Goal: Information Seeking & Learning: Learn about a topic

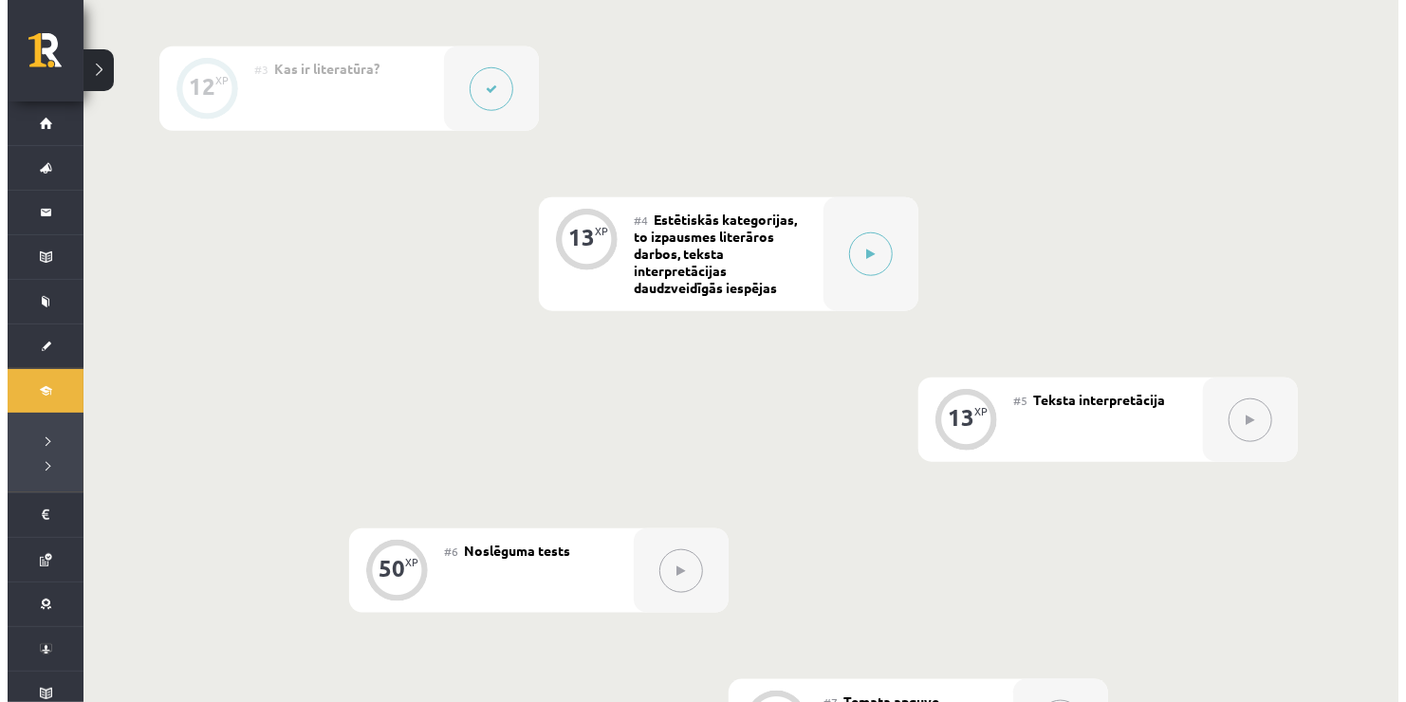
scroll to position [732, 0]
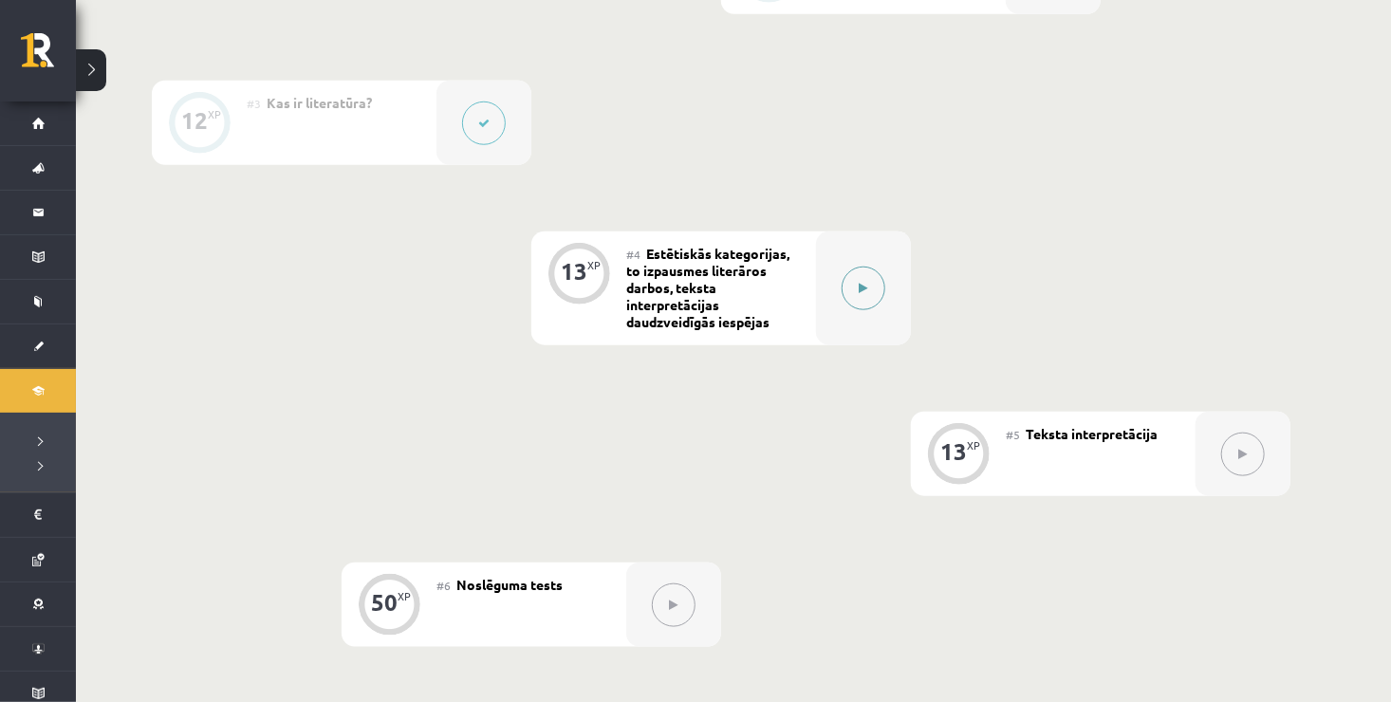
click at [870, 285] on button at bounding box center [863, 289] width 44 height 44
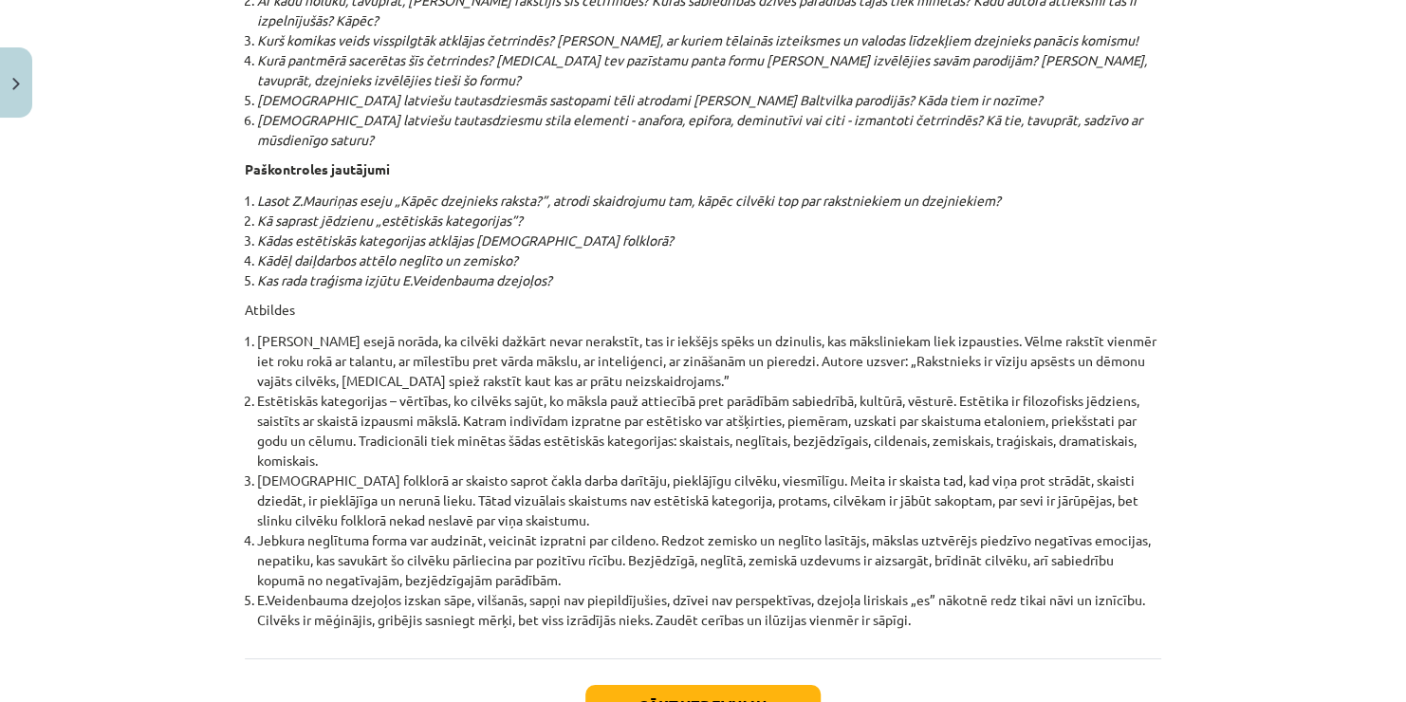
scroll to position [20310, 0]
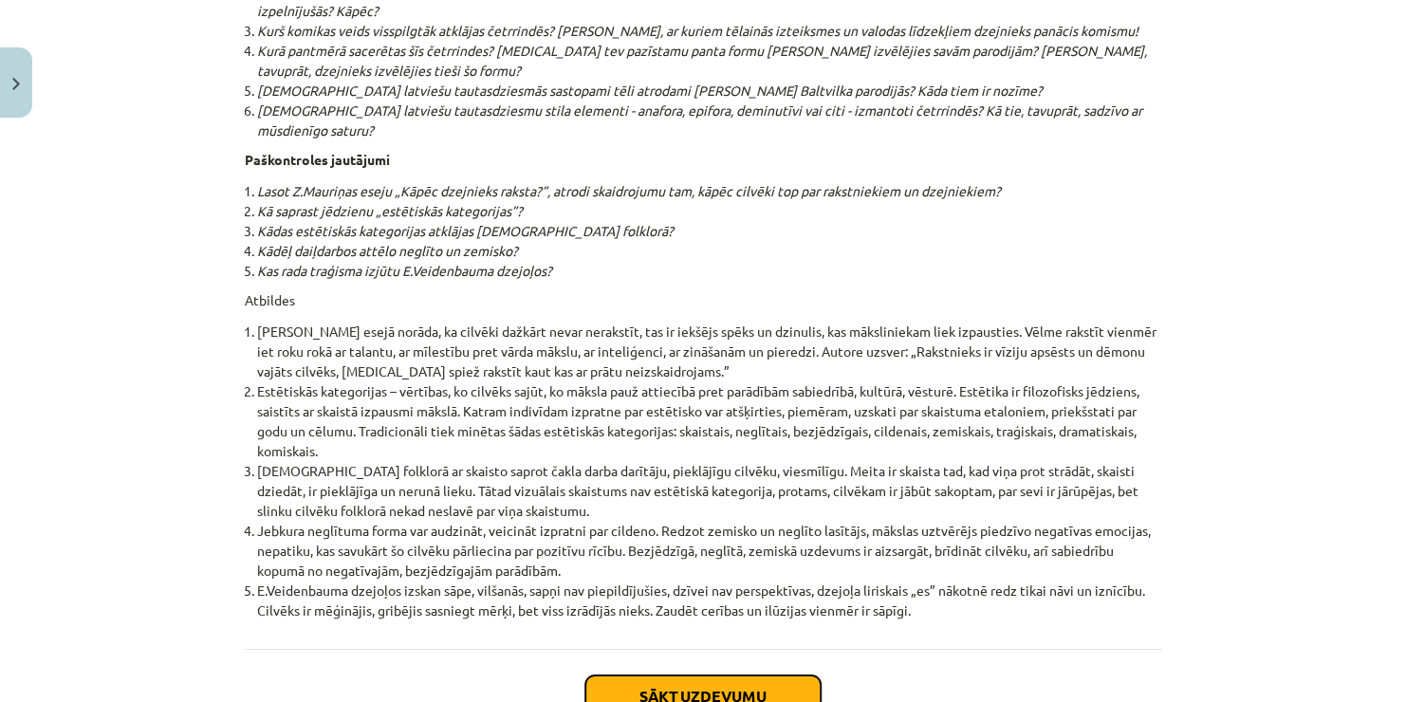
click at [766, 675] on button "Sākt uzdevumu" at bounding box center [702, 696] width 235 height 42
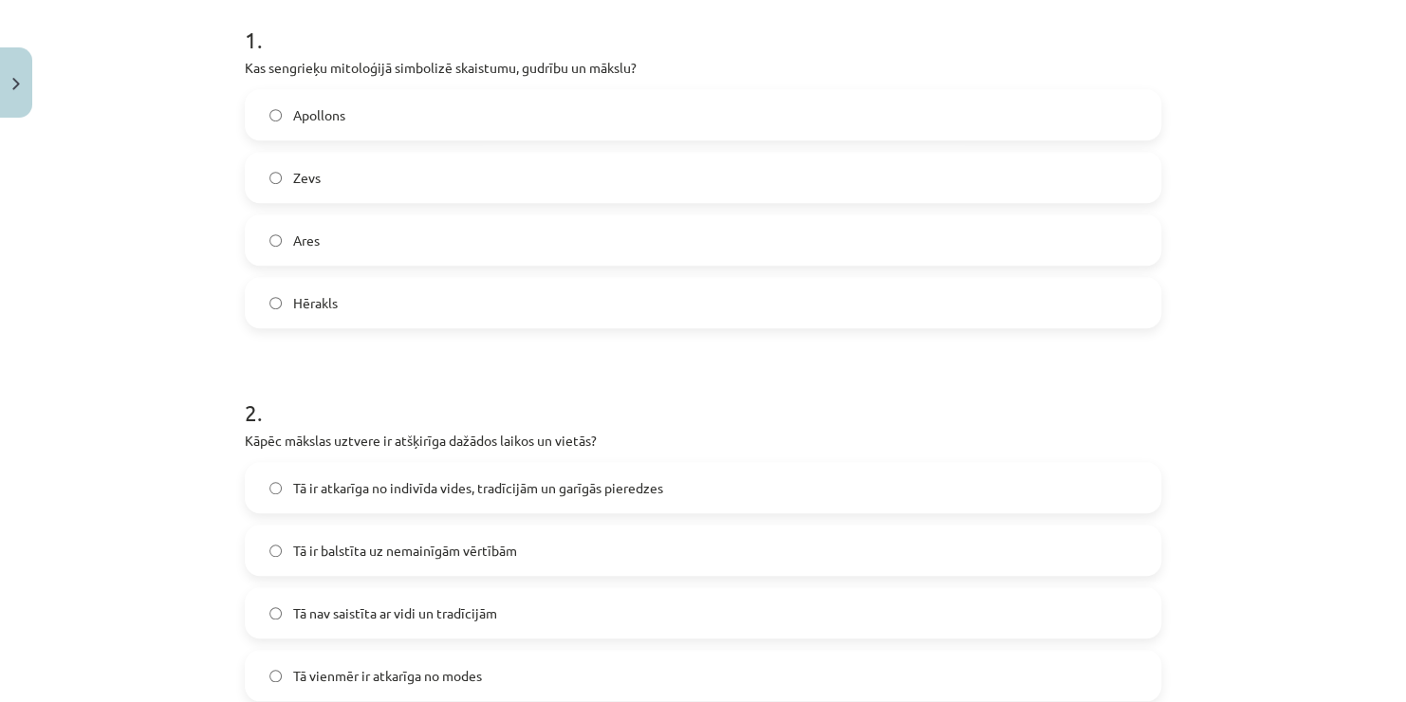
scroll to position [427, 0]
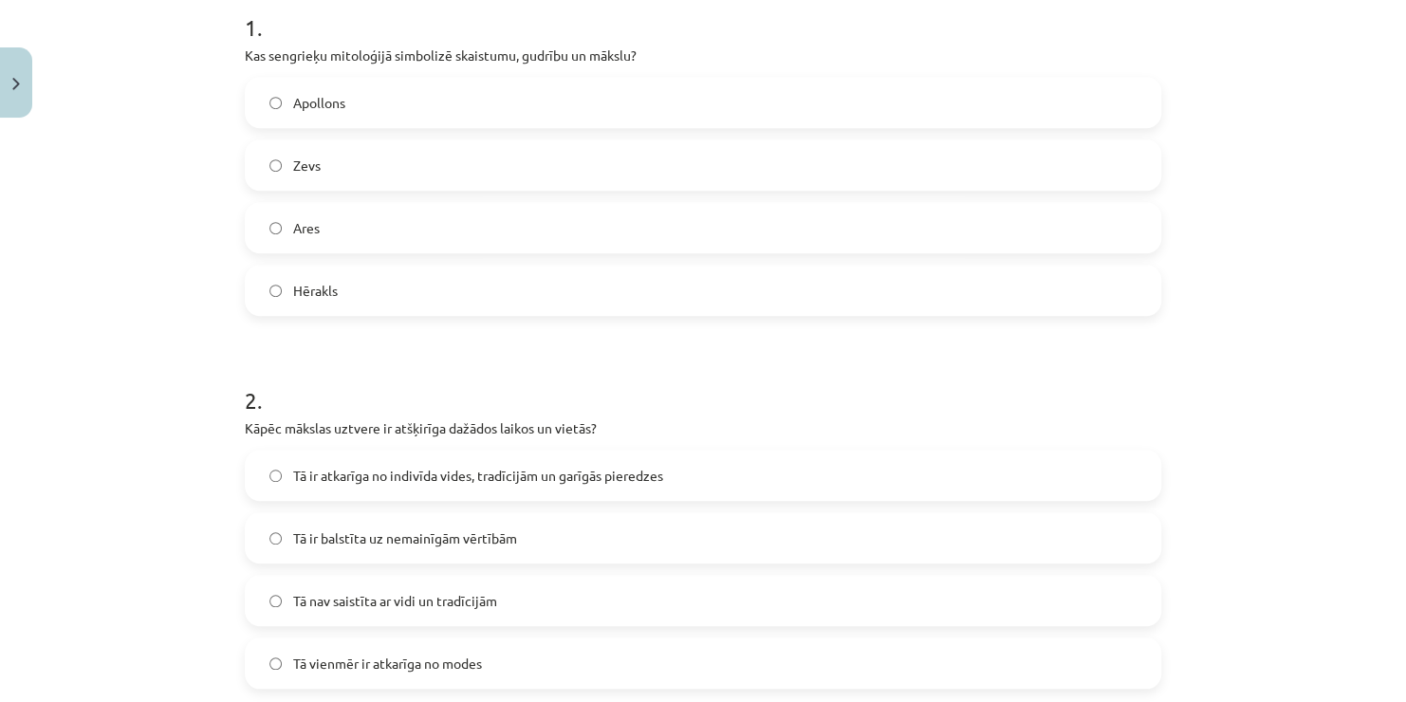
click at [335, 236] on label "Ares" at bounding box center [703, 227] width 913 height 47
click at [334, 95] on span "Apollons" at bounding box center [319, 103] width 52 height 20
click at [495, 448] on div "2 . Kāpēc mākslas uztvere ir atšķirīga dažādos laikos un vietās? Tā ir atkarīga…" at bounding box center [703, 521] width 916 height 335
click at [505, 460] on label "Tā ir atkarīga no indivīda vides, tradīcijām un garīgās pieredzes" at bounding box center [703, 475] width 913 height 47
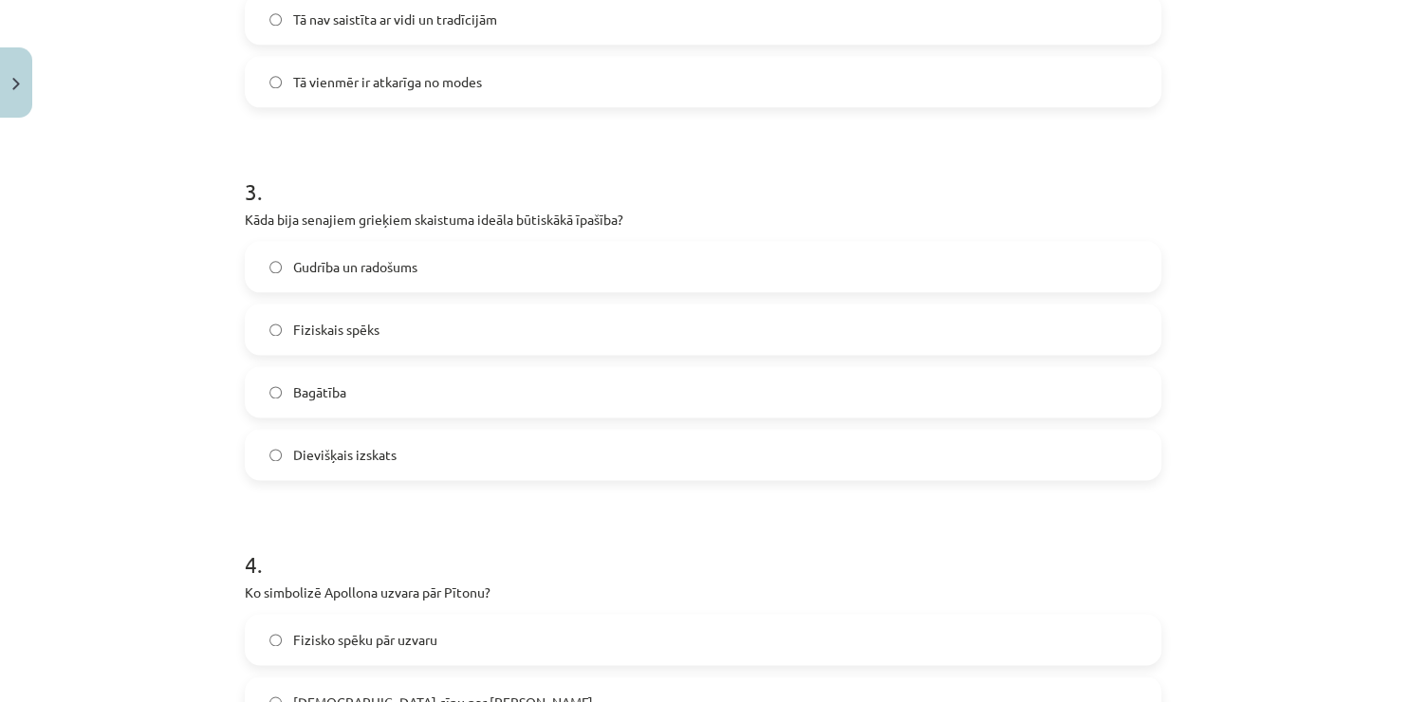
scroll to position [1135, 0]
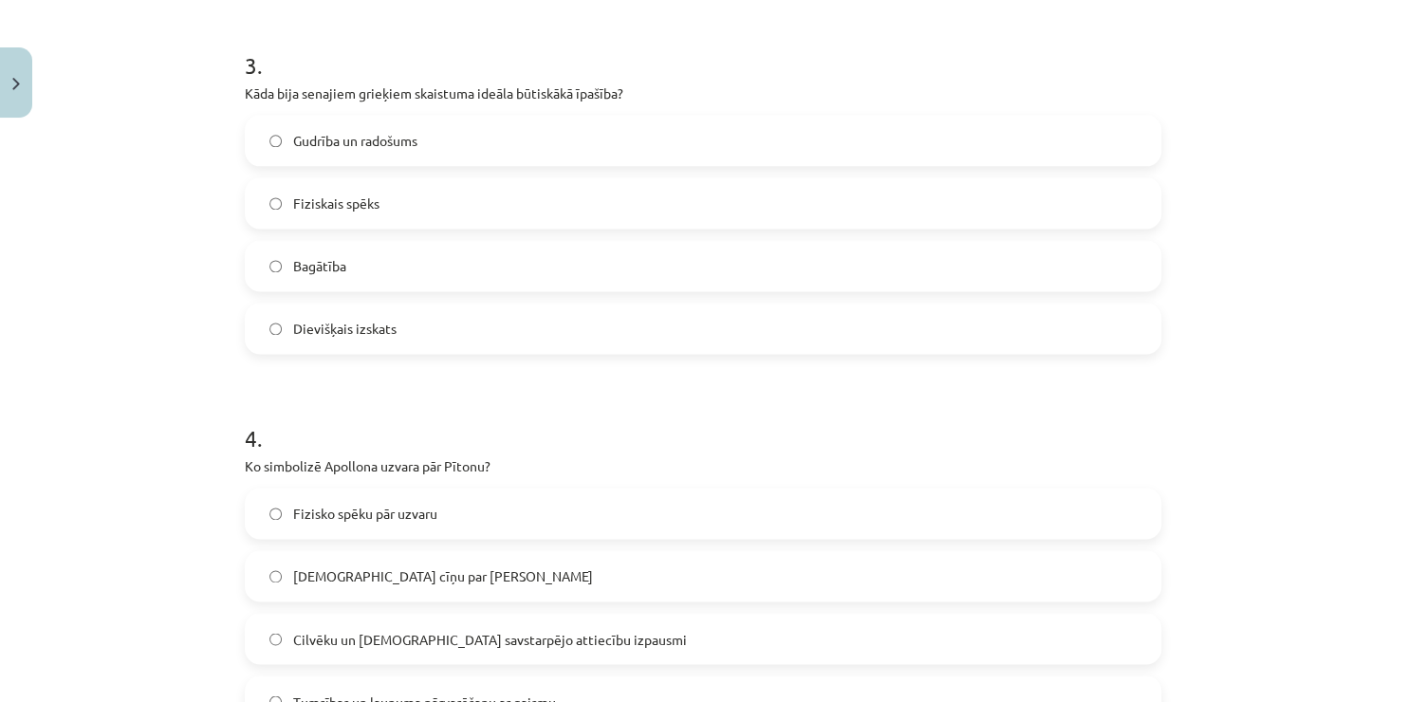
click at [358, 323] on span "Dievišķais izskats" at bounding box center [344, 329] width 103 height 20
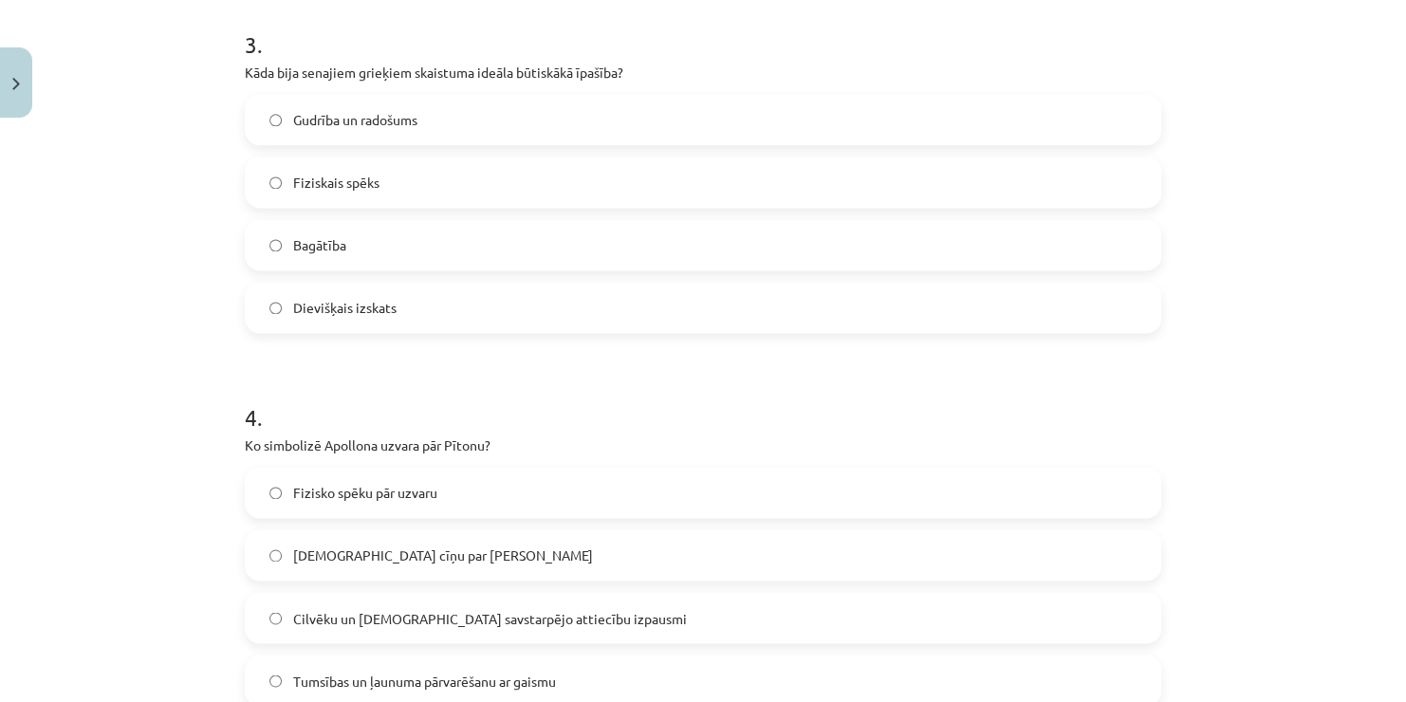
scroll to position [1173, 0]
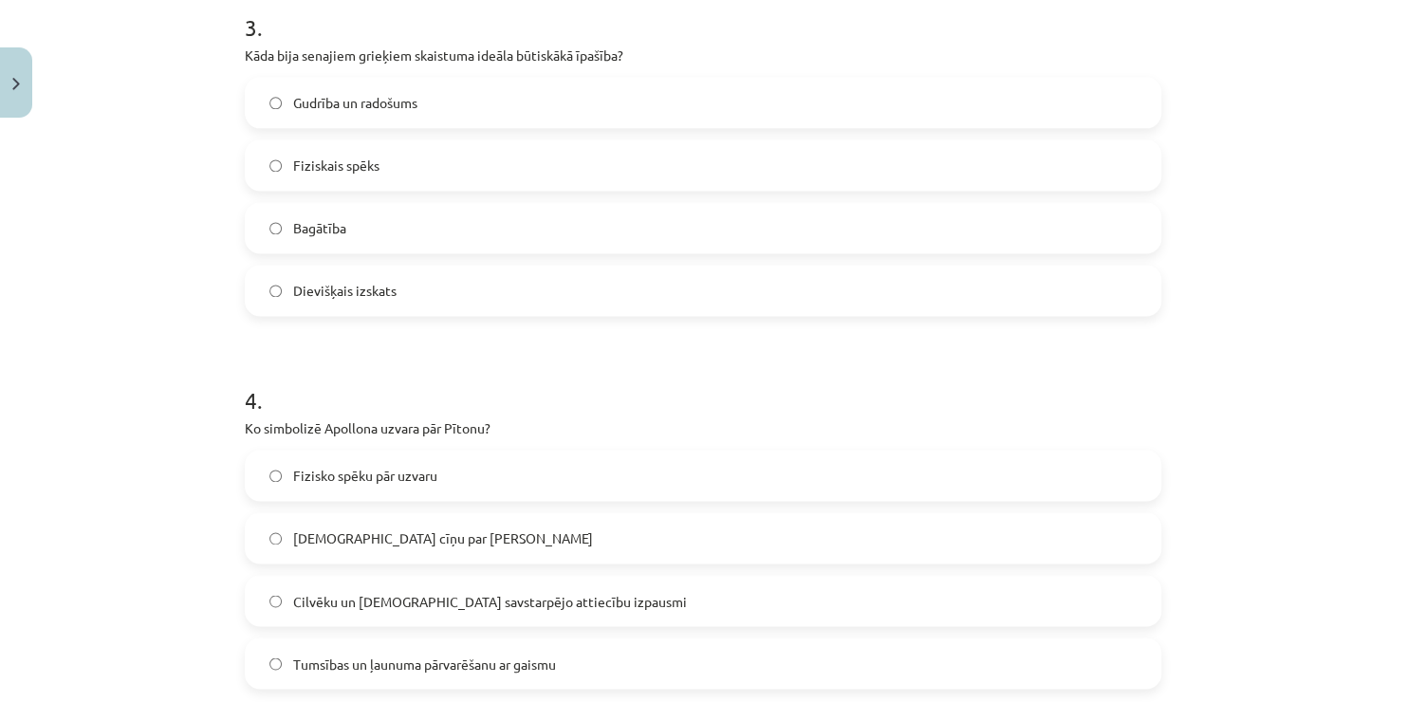
click at [580, 77] on div "Gudrība un radošums" at bounding box center [703, 102] width 916 height 51
click at [581, 88] on label "Gudrība un radošums" at bounding box center [703, 102] width 913 height 47
click at [573, 654] on label "Tumsības un ļaunuma pārvarēšanu ar gaismu" at bounding box center [703, 662] width 913 height 47
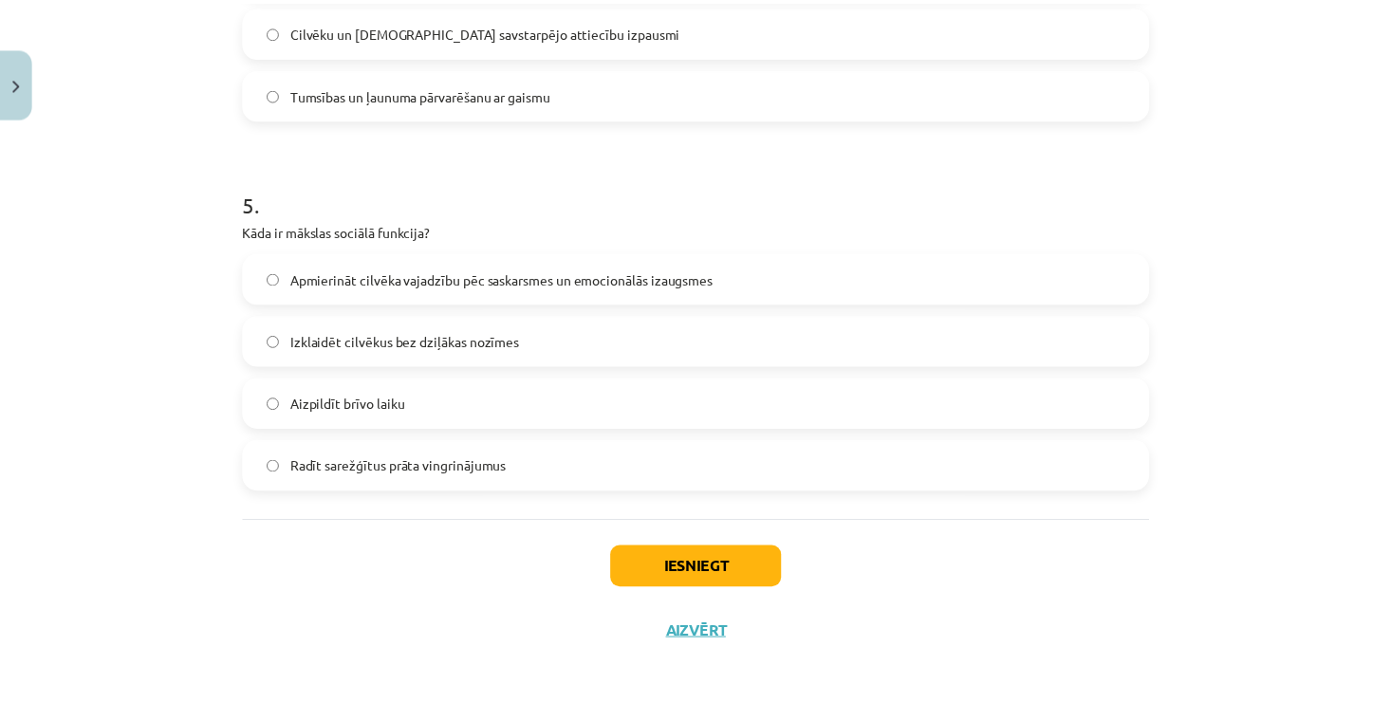
scroll to position [1751, 0]
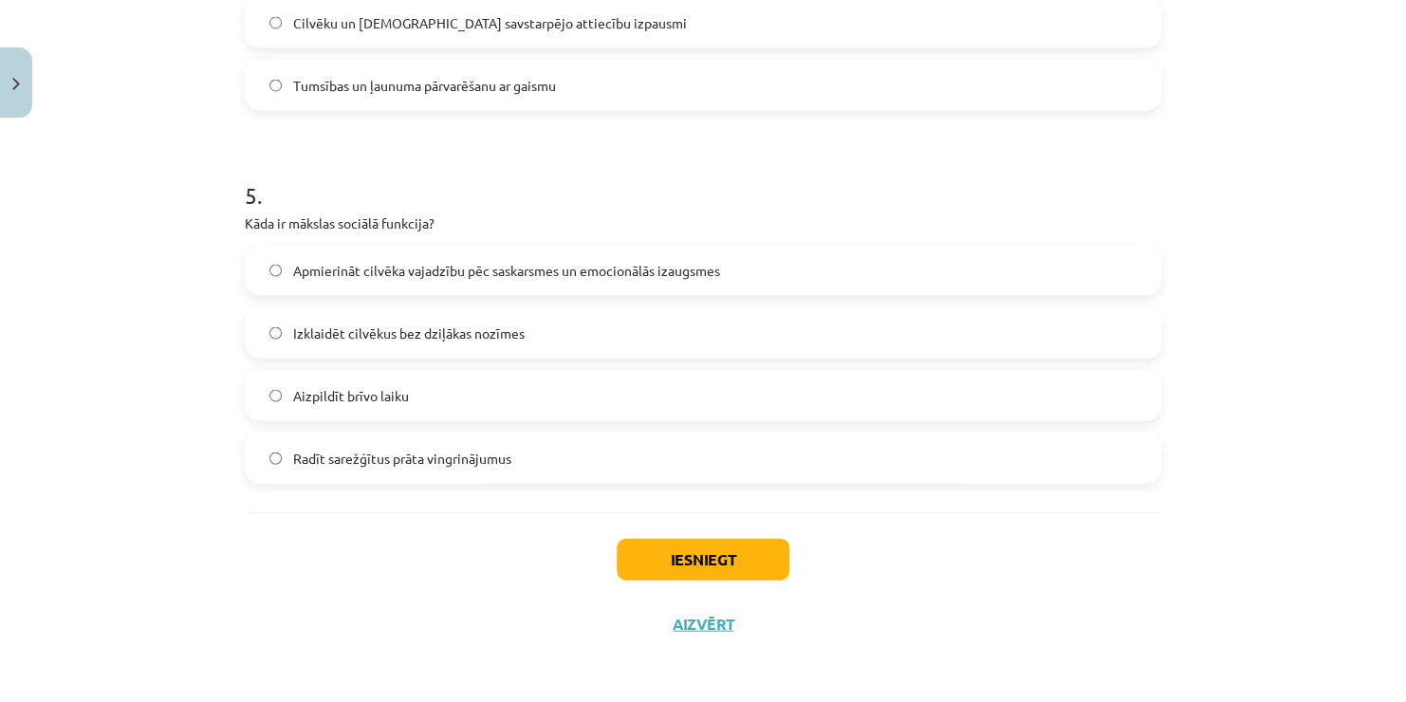
click at [716, 264] on label "Apmierināt cilvēka vajadzību pēc saskarsmes un emocionālās izaugsmes" at bounding box center [703, 269] width 913 height 47
click at [679, 559] on button "Iesniegt" at bounding box center [703, 559] width 173 height 42
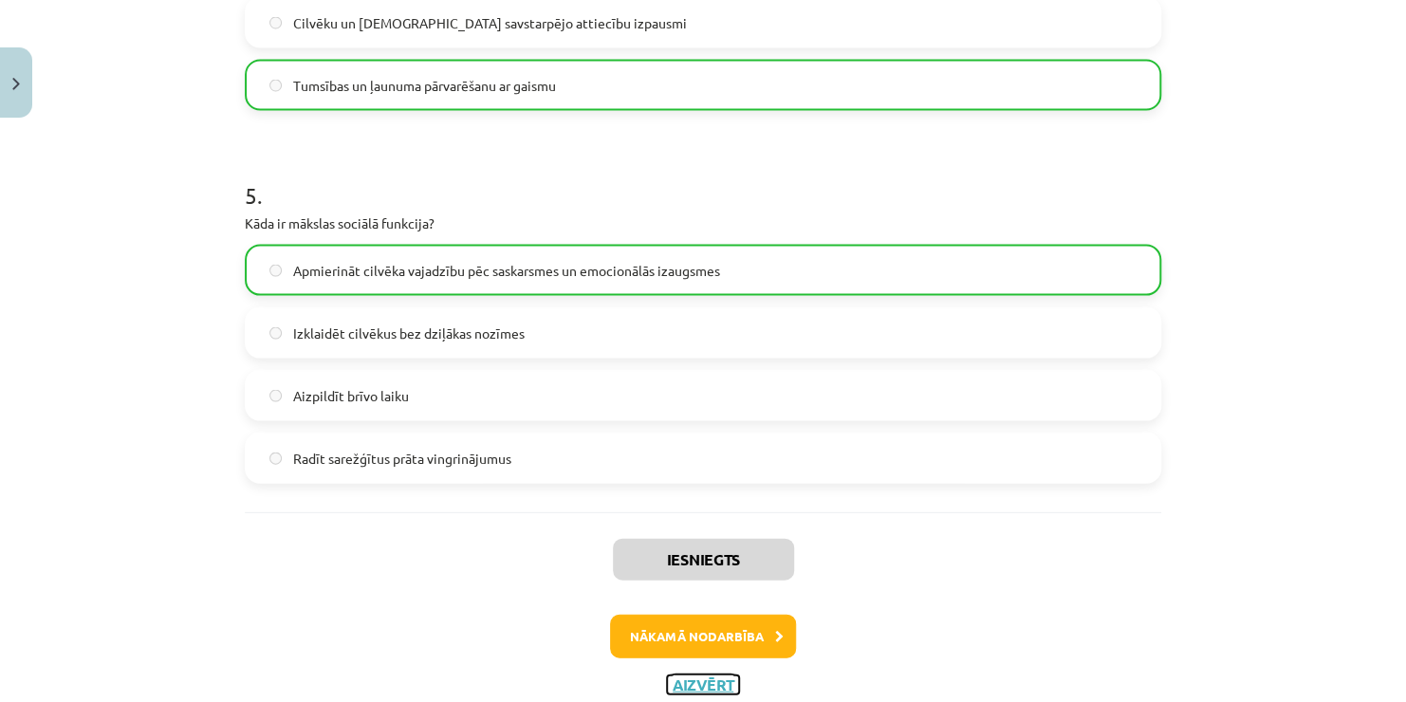
click at [699, 677] on button "Aizvērt" at bounding box center [703, 683] width 72 height 19
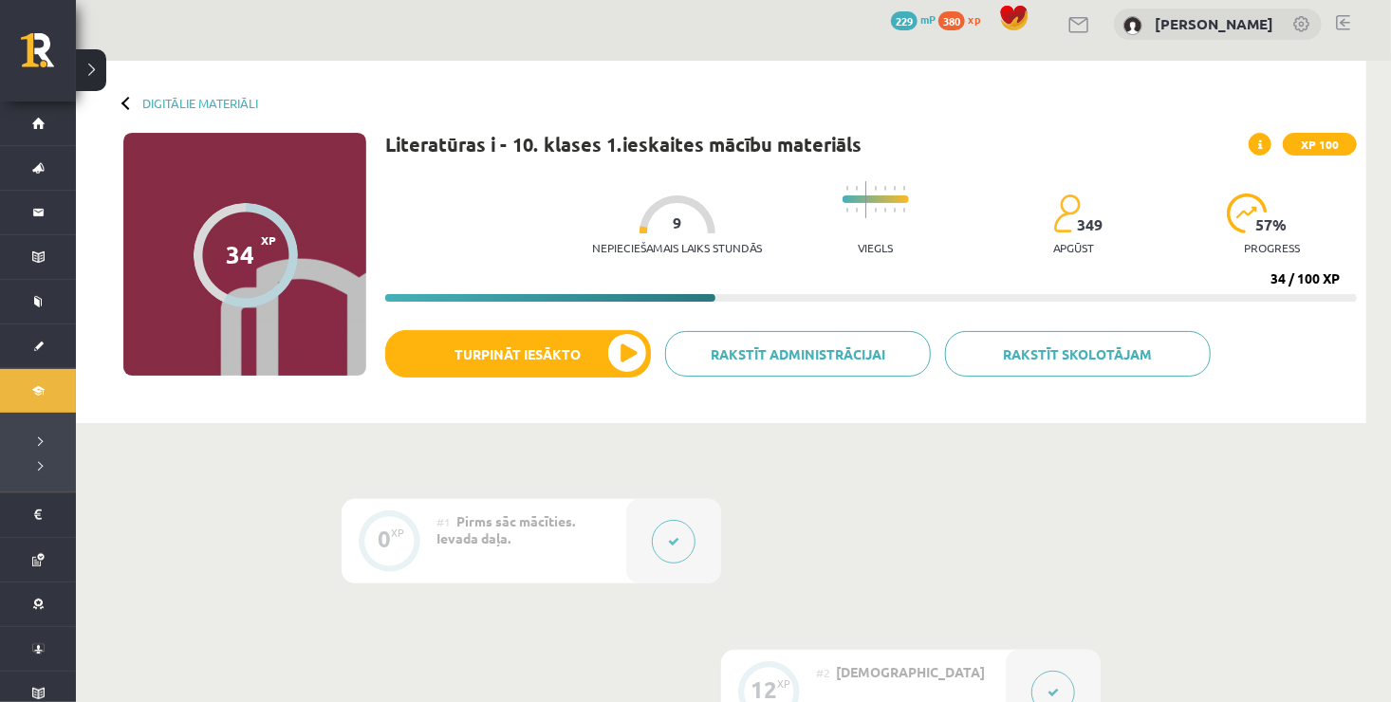
scroll to position [0, 0]
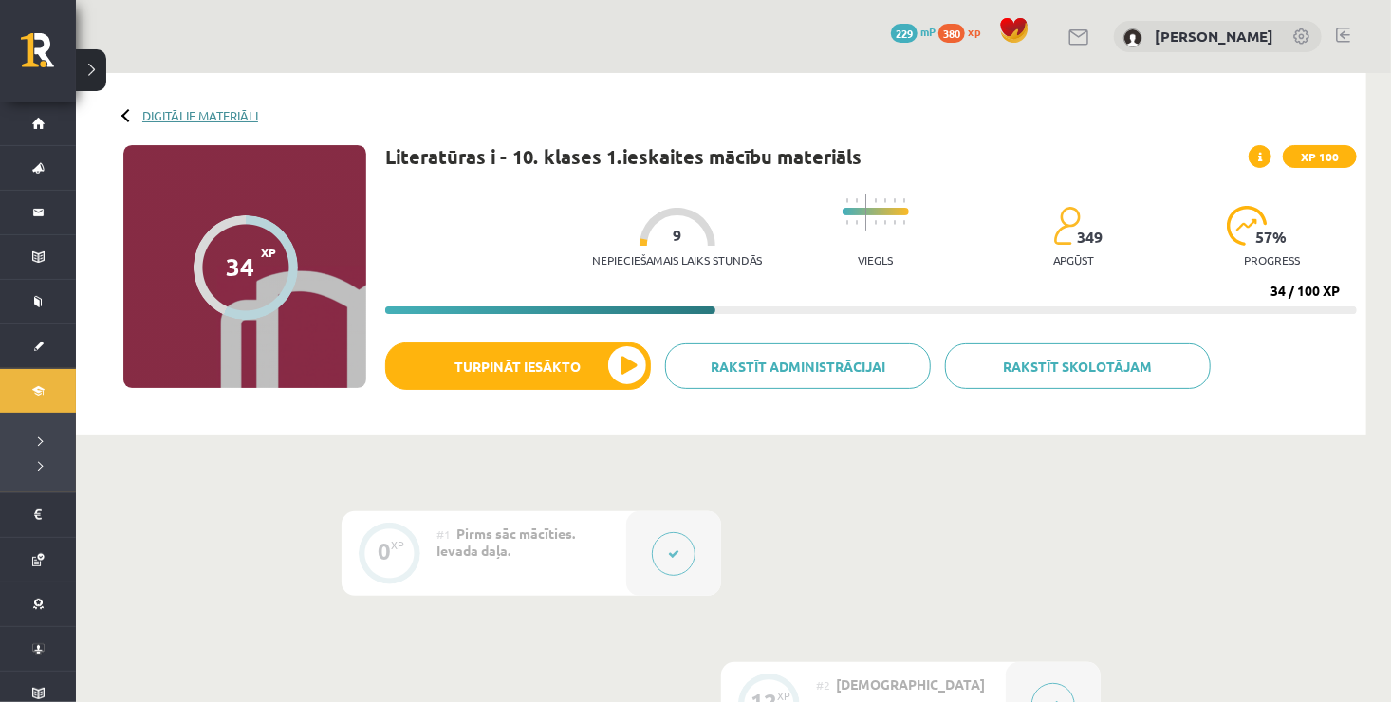
click at [215, 118] on link "Digitālie materiāli" at bounding box center [200, 115] width 116 height 14
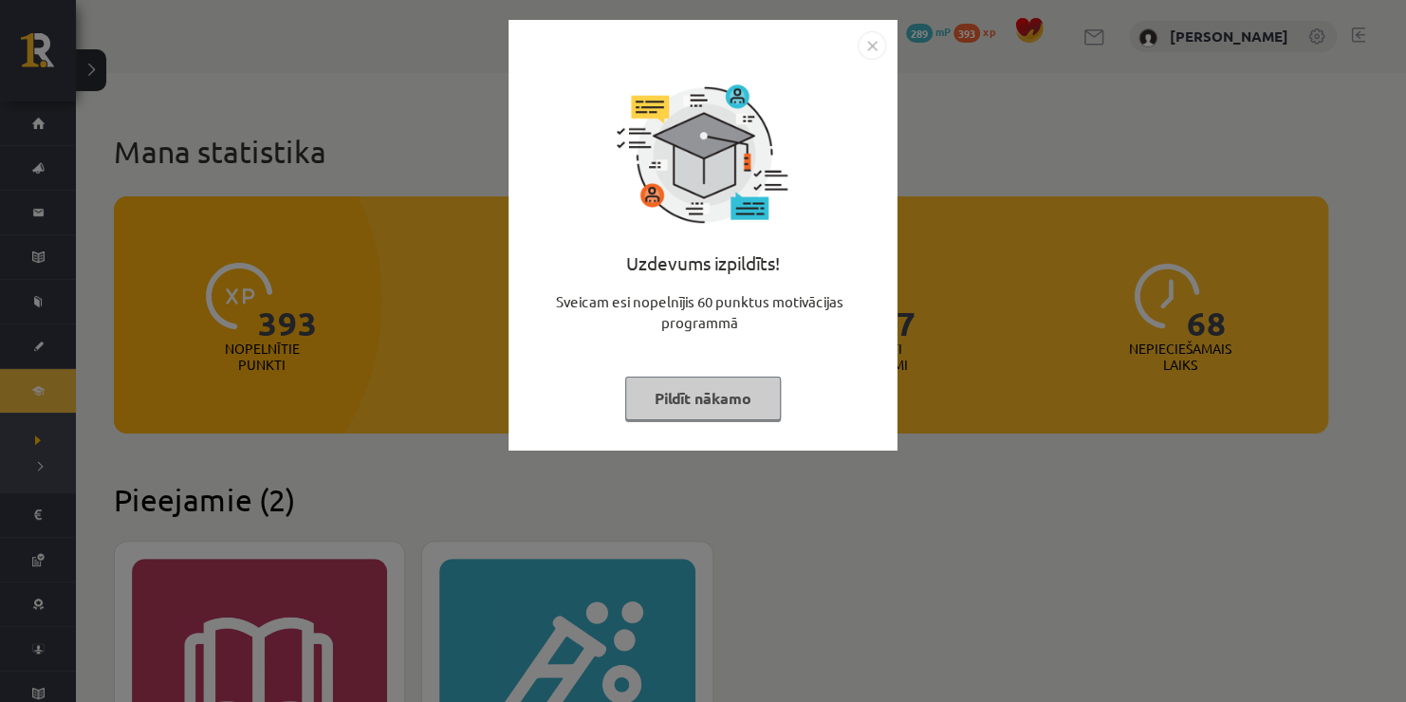
click at [872, 45] on img "Close" at bounding box center [872, 45] width 28 height 28
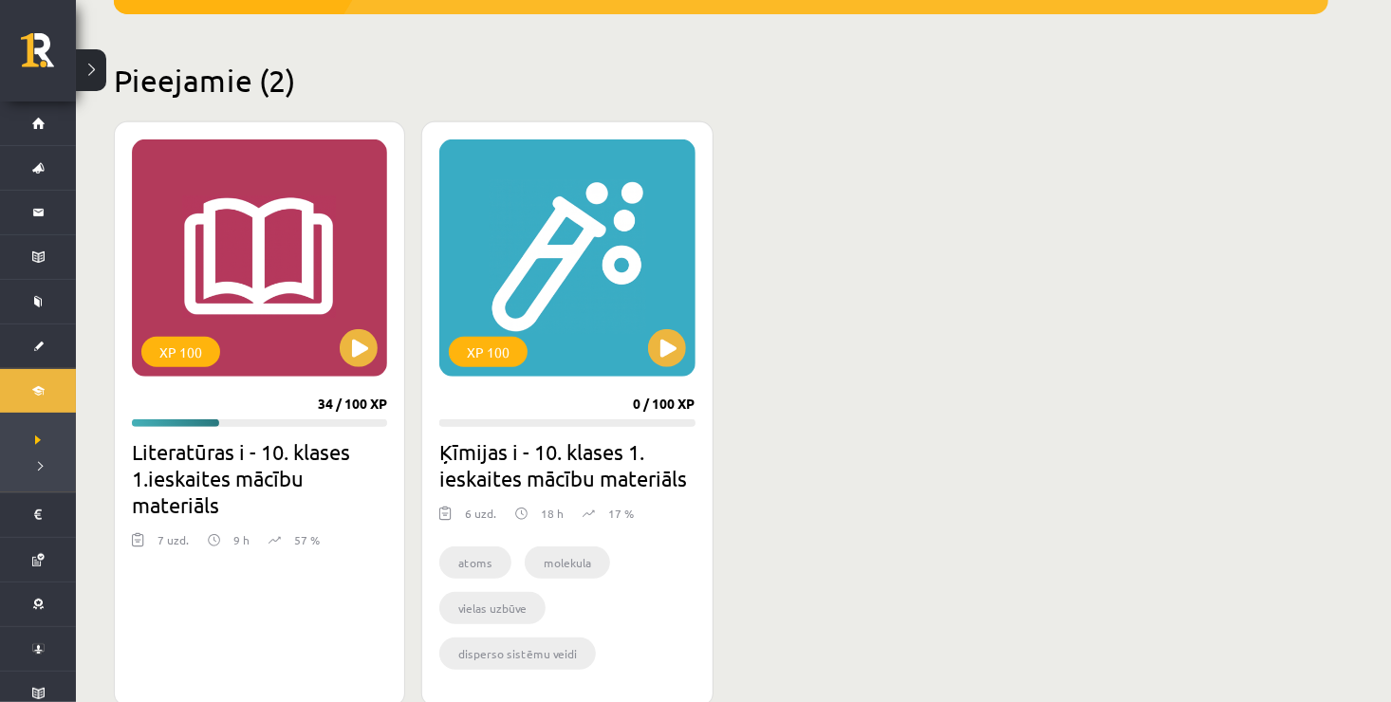
scroll to position [455, 0]
